Goal: Task Accomplishment & Management: Use online tool/utility

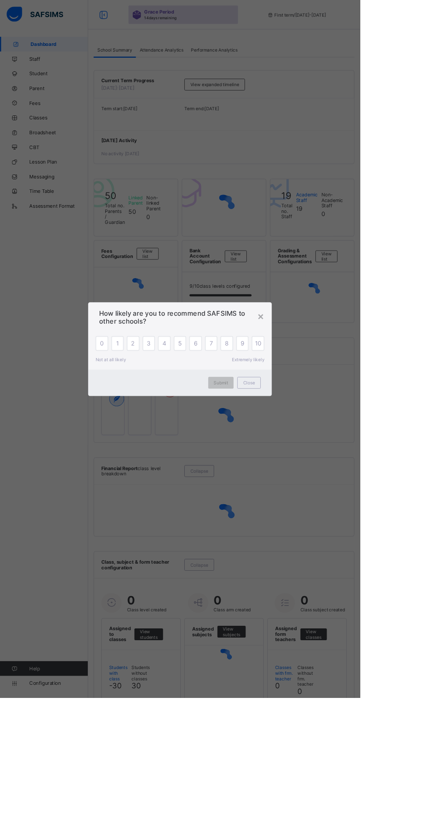
click at [52, 829] on div "× How likely are you to recommend SAFSIMS to other schools? 0 1 2 3 4 5 6 7 8 9…" at bounding box center [214, 415] width 428 height 830
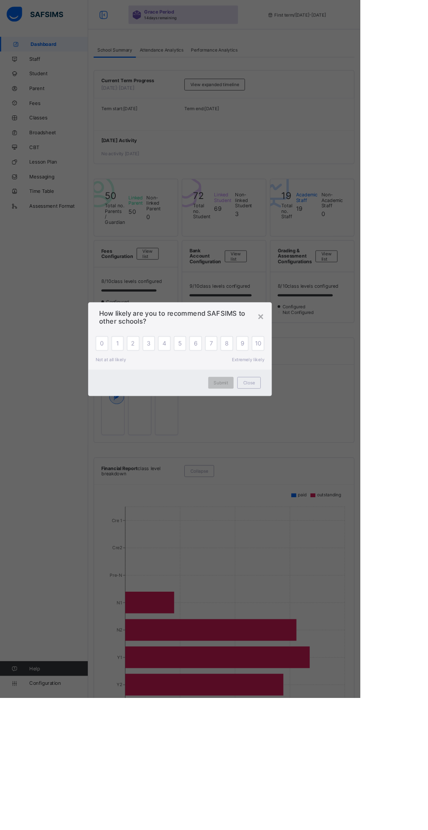
click at [45, 829] on div "× How likely are you to recommend SAFSIMS to other schools? 0 1 2 3 4 5 6 7 8 9…" at bounding box center [214, 415] width 428 height 830
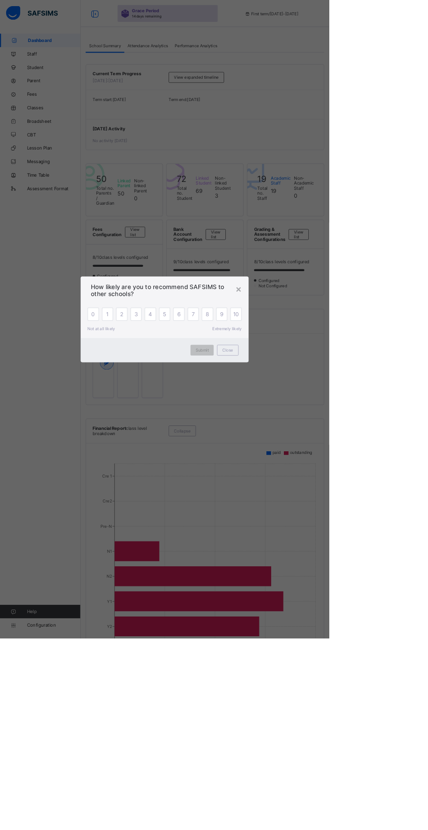
click at [315, 383] on div "×" at bounding box center [310, 375] width 8 height 15
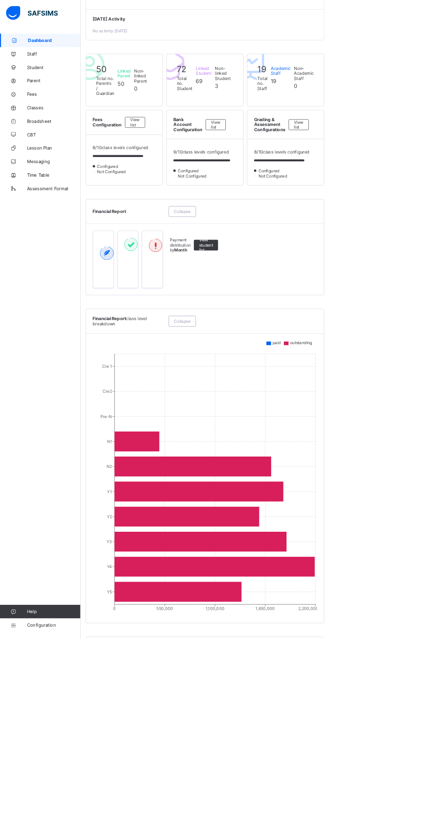
scroll to position [153, 0]
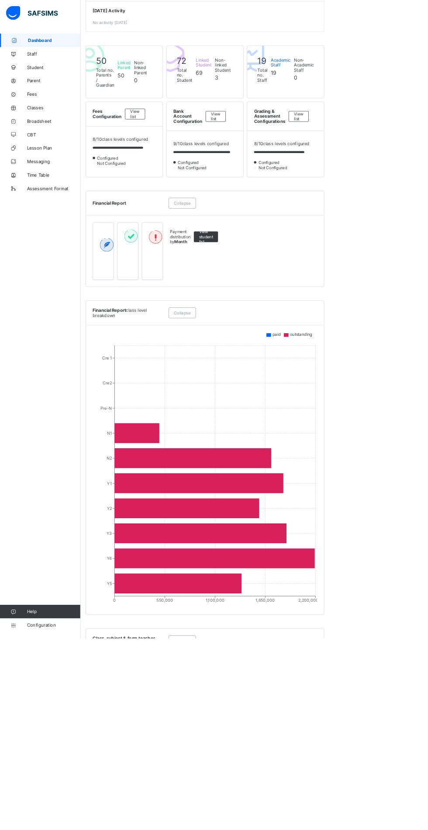
click at [52, 821] on link "Configuration" at bounding box center [52, 811] width 104 height 17
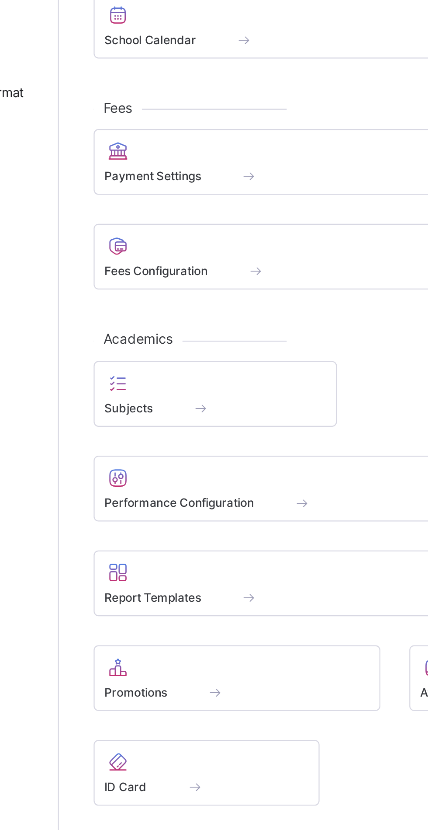
click at [155, 326] on span "Fees Configuration" at bounding box center [148, 325] width 47 height 7
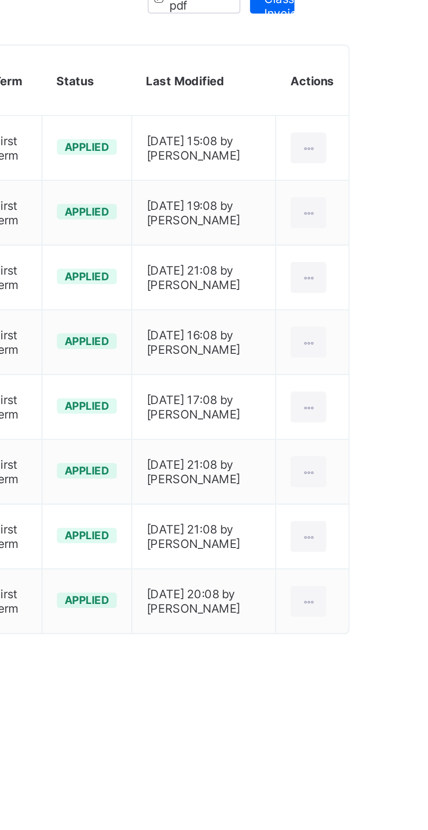
click at [0, 0] on ul "Edit Invoice Delete Invoice" at bounding box center [0, 0] width 0 height 0
click at [0, 0] on div "Edit Invoice" at bounding box center [0, 0] width 0 height 0
